Goal: Information Seeking & Learning: Find specific fact

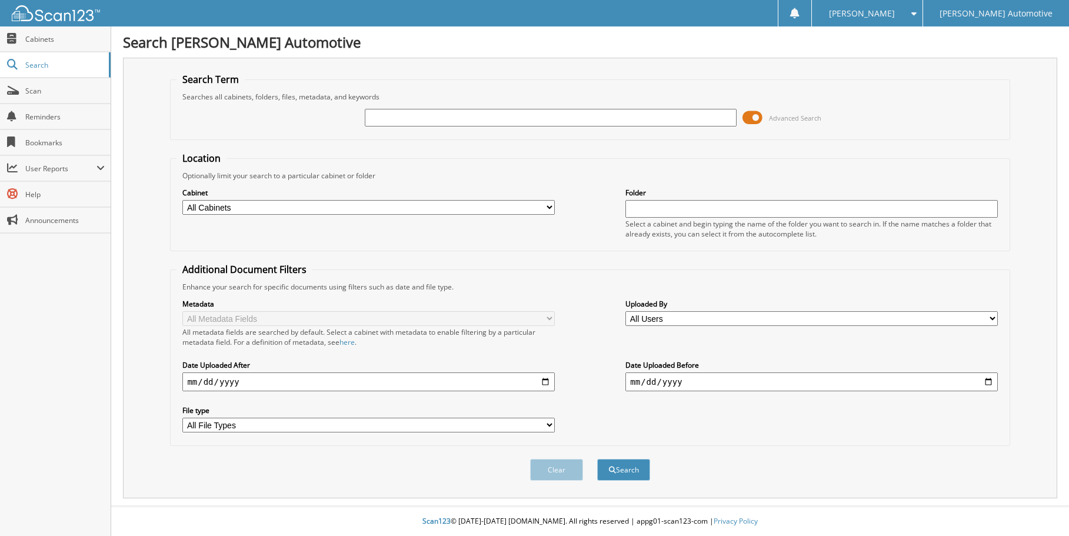
click at [369, 121] on input "text" at bounding box center [551, 118] width 372 height 18
type input "589006"
click at [597, 459] on button "Search" at bounding box center [623, 470] width 53 height 22
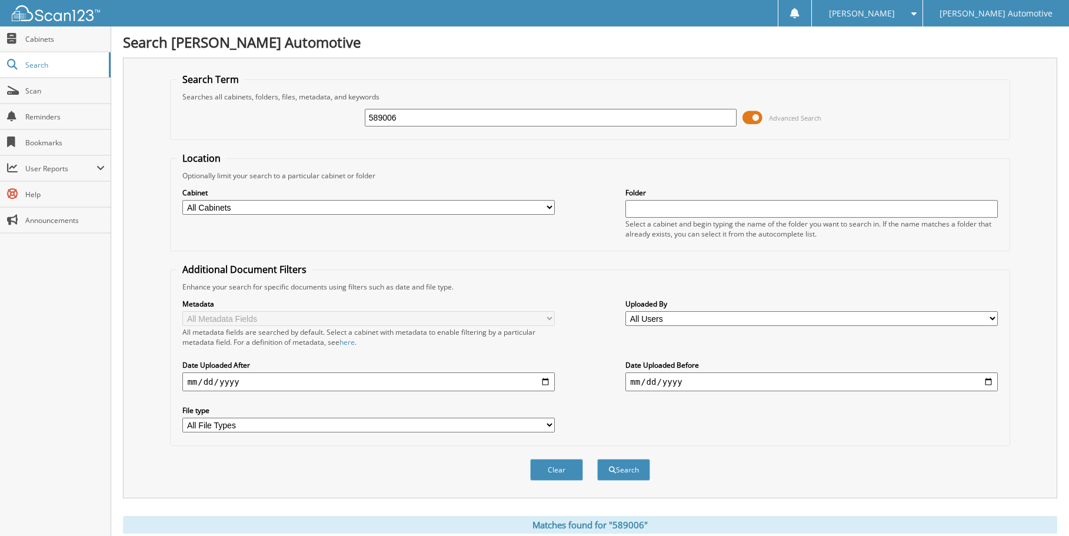
click at [745, 121] on span at bounding box center [752, 118] width 20 height 18
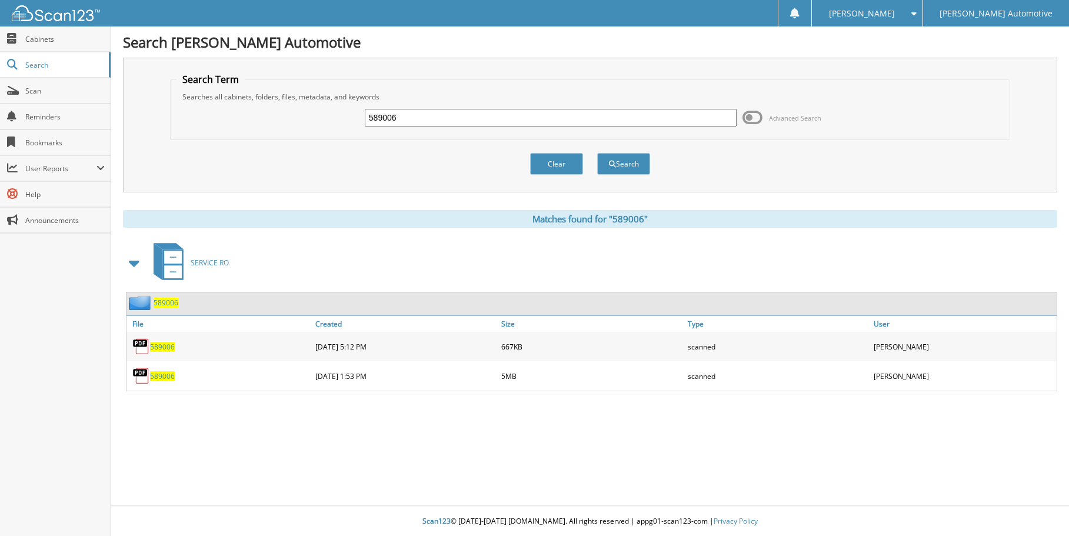
drag, startPoint x: 401, startPoint y: 125, endPoint x: 331, endPoint y: 125, distance: 70.6
click at [365, 125] on input "589006" at bounding box center [551, 118] width 372 height 18
type input "590282"
click at [597, 153] on button "Search" at bounding box center [623, 164] width 53 height 22
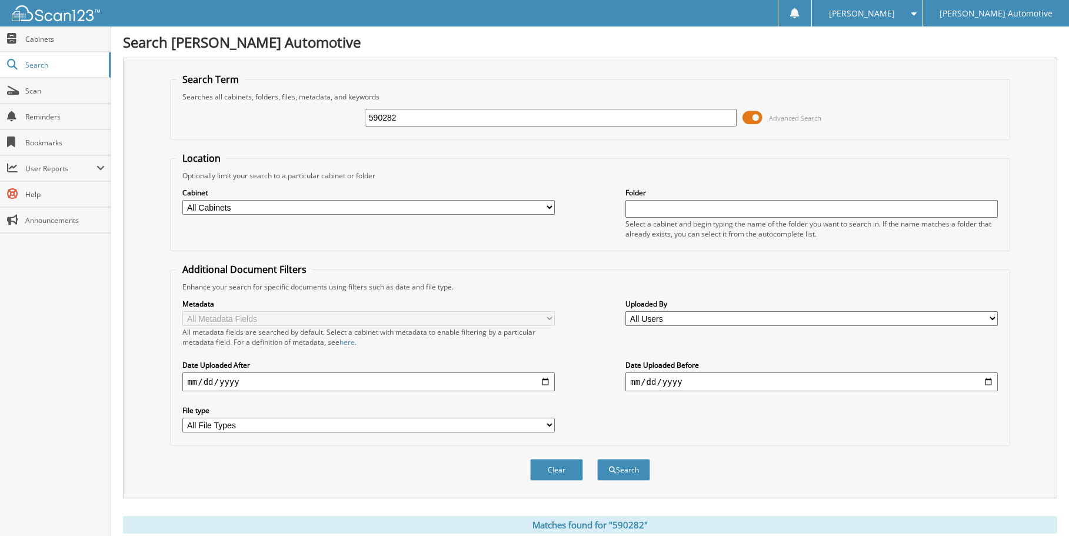
click at [748, 125] on span at bounding box center [752, 118] width 20 height 18
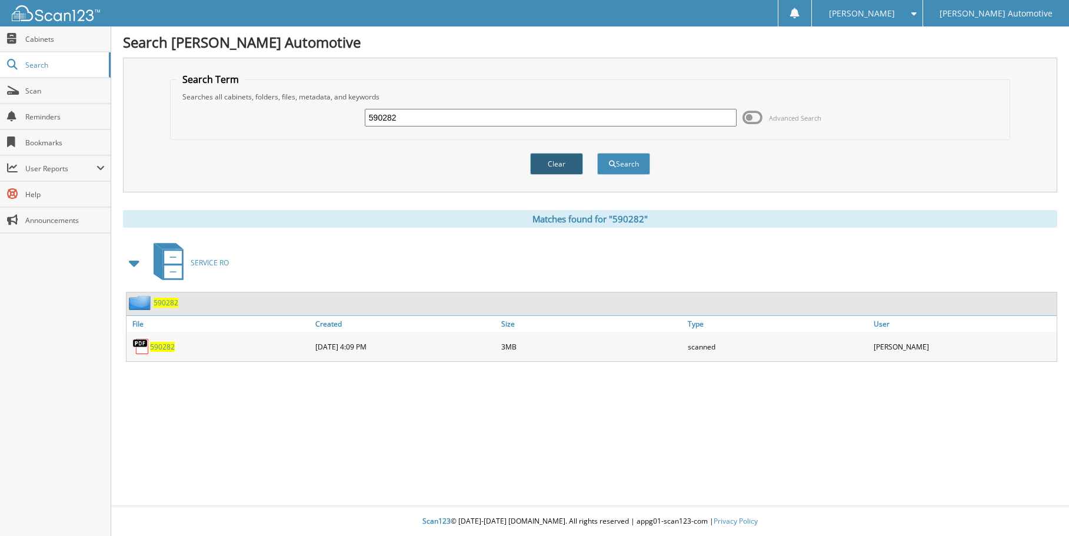
click at [548, 169] on button "Clear" at bounding box center [556, 164] width 53 height 22
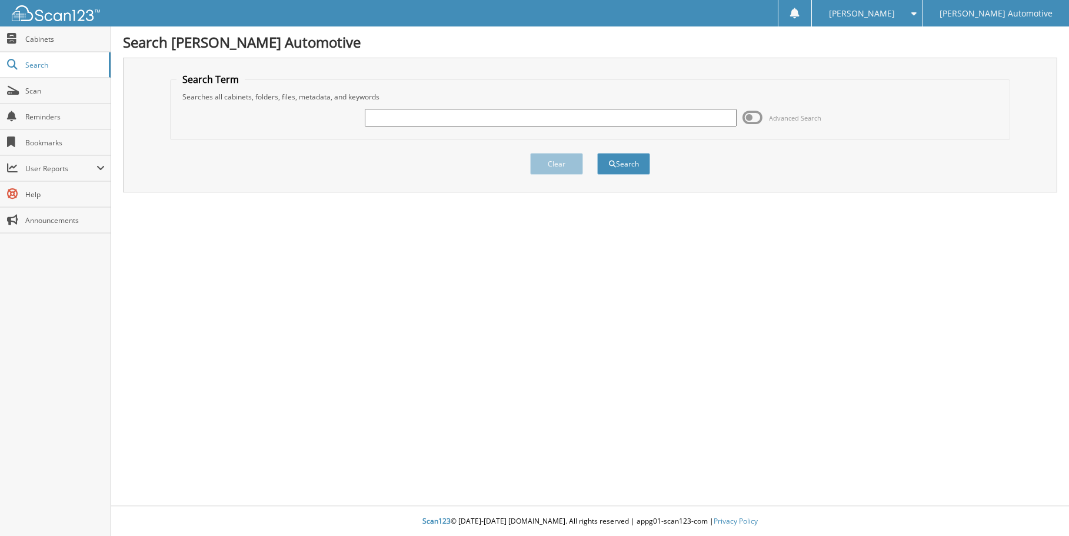
click at [375, 122] on input "text" at bounding box center [551, 118] width 372 height 18
type input "591425"
click at [597, 153] on button "Search" at bounding box center [623, 164] width 53 height 22
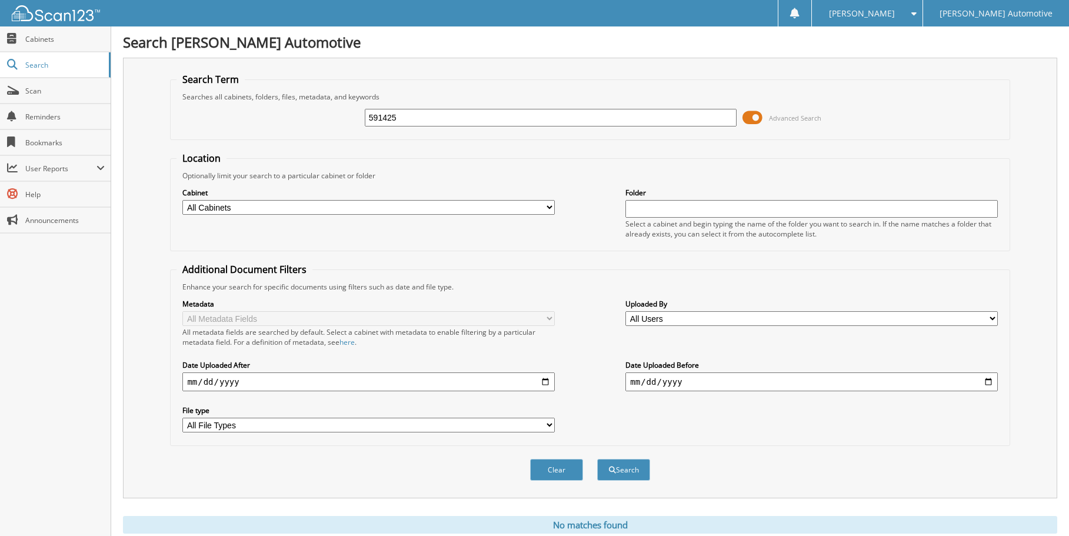
click at [749, 123] on span at bounding box center [752, 118] width 20 height 18
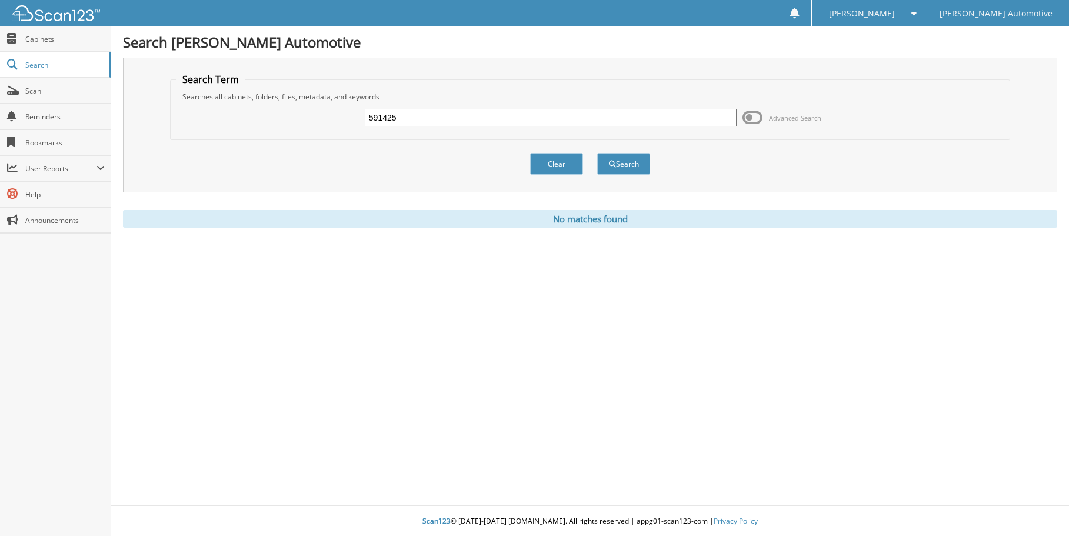
drag, startPoint x: 413, startPoint y: 123, endPoint x: 332, endPoint y: 124, distance: 80.6
click at [365, 124] on input "591425" at bounding box center [551, 118] width 372 height 18
type input "590282"
click at [597, 153] on button "Search" at bounding box center [623, 164] width 53 height 22
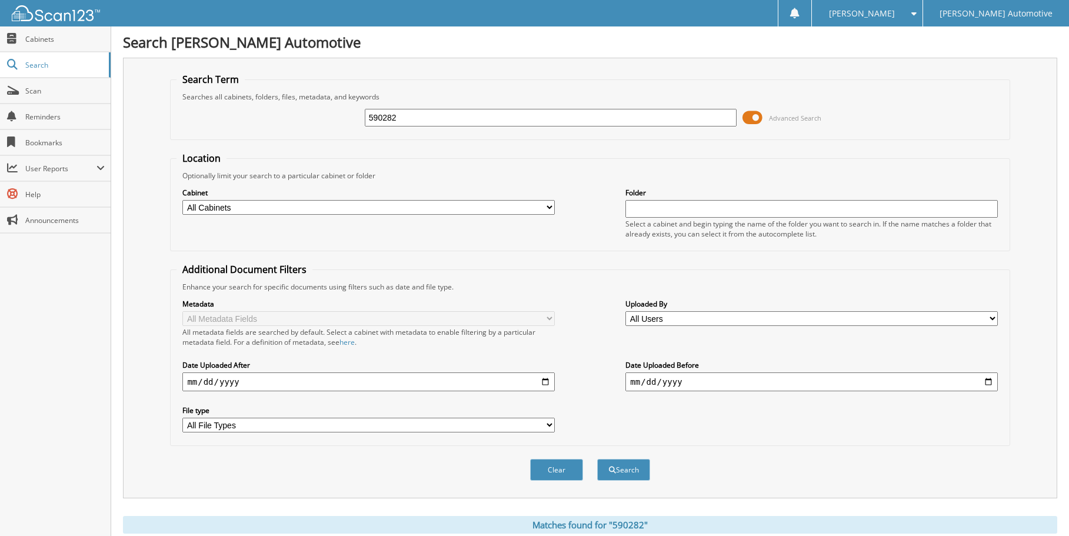
click at [743, 122] on span at bounding box center [752, 118] width 20 height 18
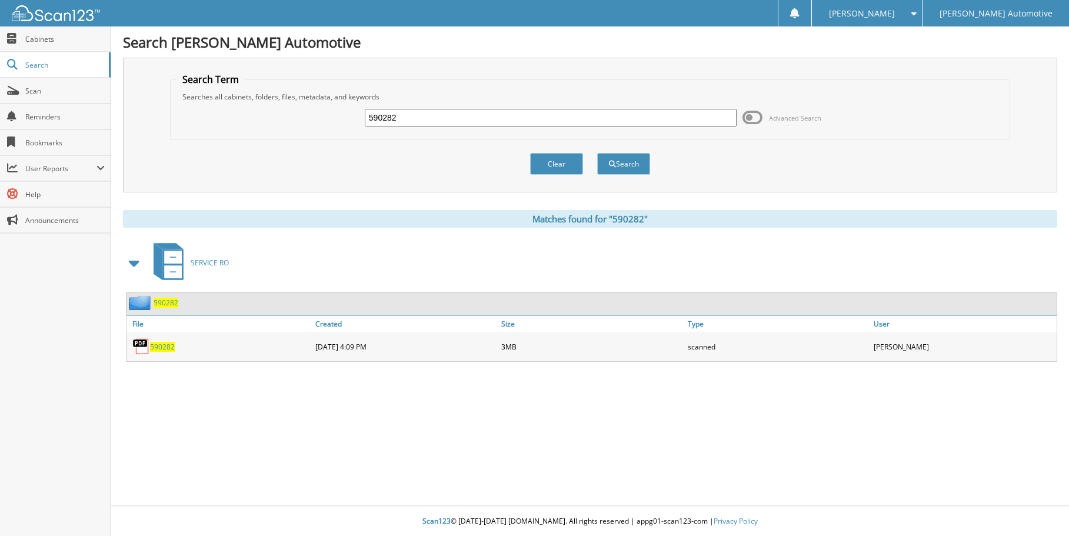
click at [139, 350] on img at bounding box center [141, 347] width 18 height 18
click at [157, 352] on span "590282" at bounding box center [162, 347] width 25 height 10
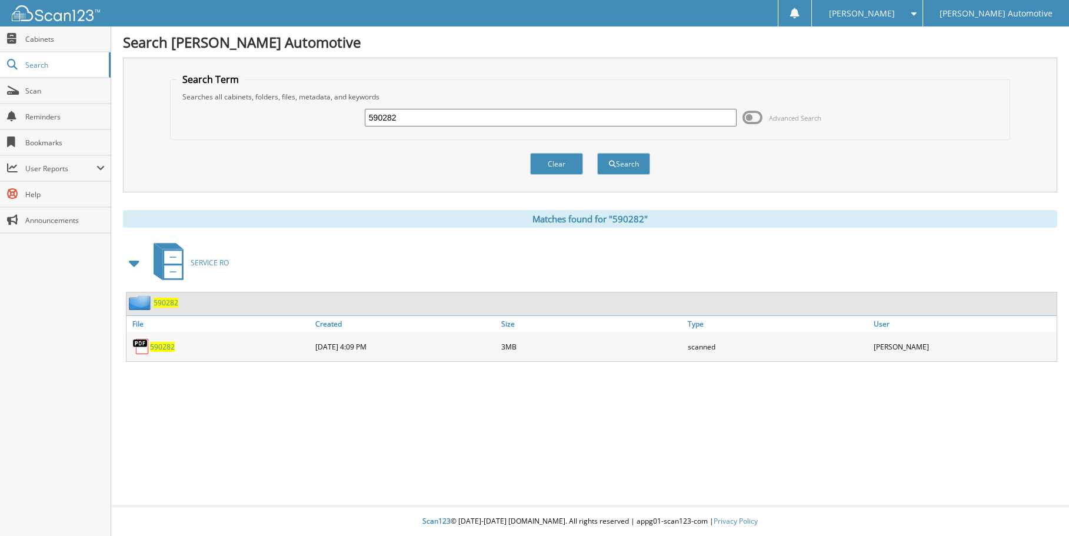
click at [161, 352] on span "590282" at bounding box center [162, 347] width 25 height 10
click at [161, 351] on span "590282" at bounding box center [162, 347] width 25 height 10
click at [138, 346] on img at bounding box center [141, 347] width 18 height 18
click at [41, 36] on span "Cabinets" at bounding box center [64, 39] width 79 height 10
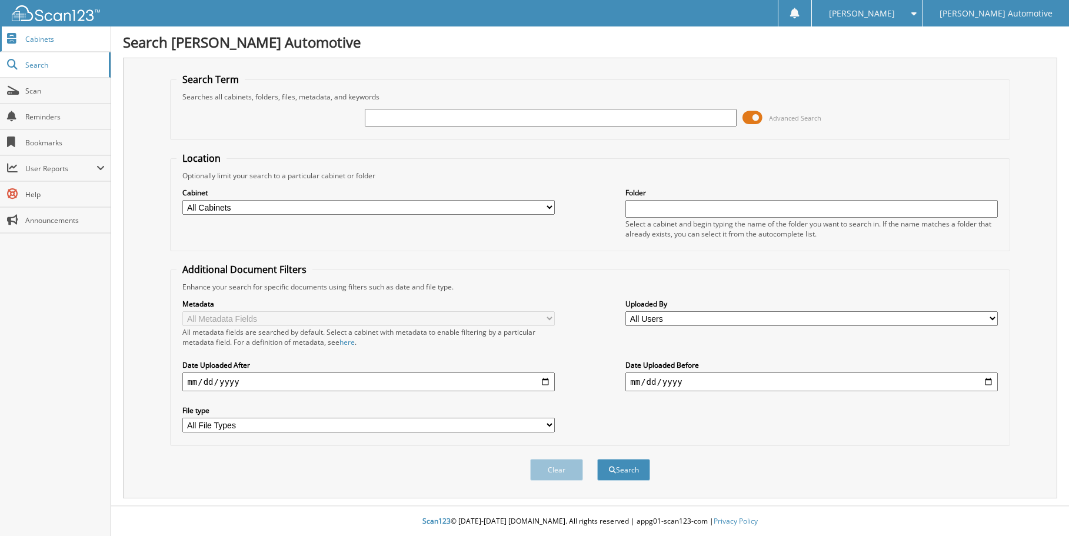
click at [45, 36] on span "Cabinets" at bounding box center [64, 39] width 79 height 10
click at [369, 124] on input "5589006" at bounding box center [551, 118] width 372 height 18
type input "589006"
click at [745, 123] on span at bounding box center [752, 118] width 20 height 18
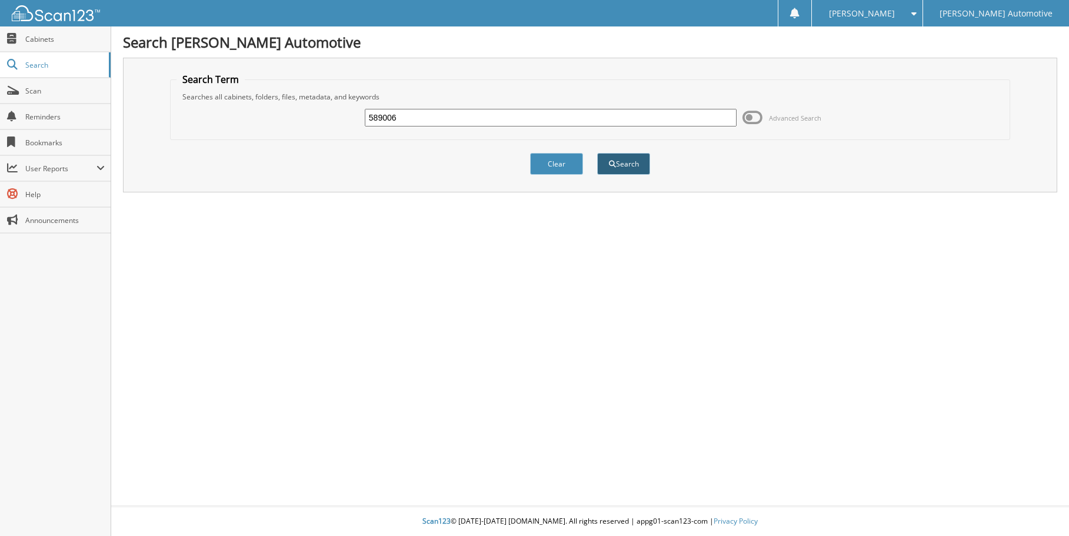
click at [618, 171] on button "Search" at bounding box center [623, 164] width 53 height 22
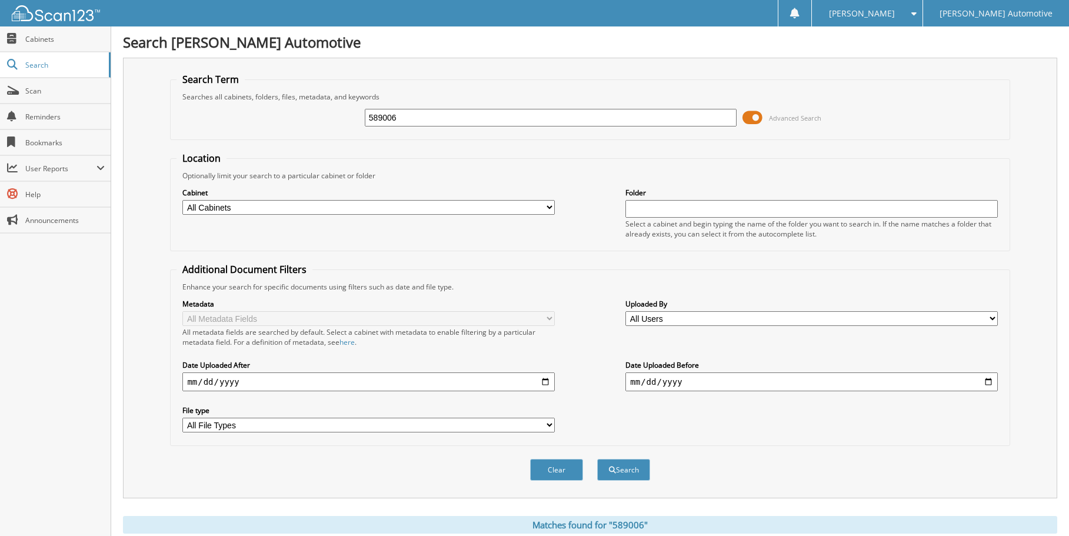
click at [746, 122] on span at bounding box center [752, 118] width 20 height 18
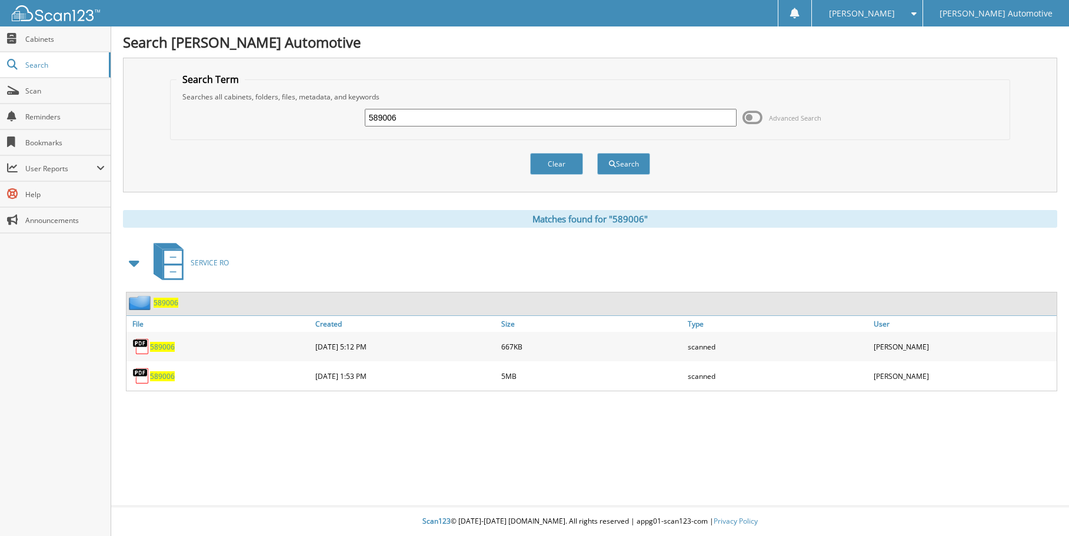
click at [157, 352] on span "589006" at bounding box center [162, 347] width 25 height 10
click at [157, 351] on span "589006" at bounding box center [162, 347] width 25 height 10
click at [156, 351] on span "589006" at bounding box center [162, 347] width 25 height 10
click at [161, 381] on span "589006" at bounding box center [162, 376] width 25 height 10
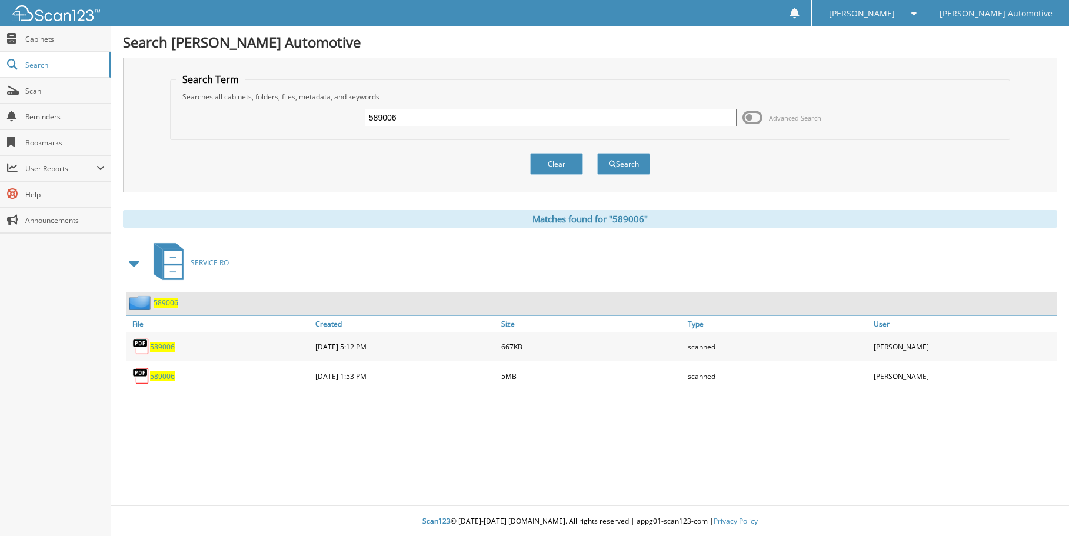
click at [161, 381] on span "589006" at bounding box center [162, 376] width 25 height 10
click at [143, 376] on img at bounding box center [141, 376] width 18 height 18
click at [160, 381] on span "589006" at bounding box center [162, 376] width 25 height 10
